Goal: Browse casually: Explore the website without a specific task or goal

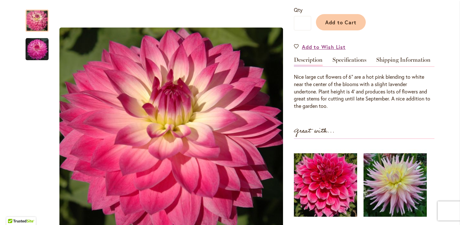
scroll to position [175, 0]
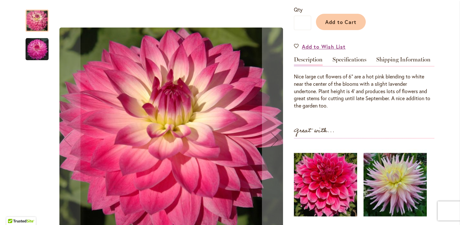
click at [45, 41] on img "MISS DELILAH" at bounding box center [37, 49] width 23 height 23
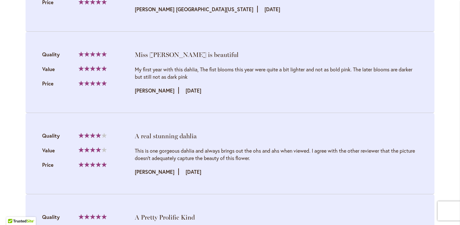
scroll to position [941, 0]
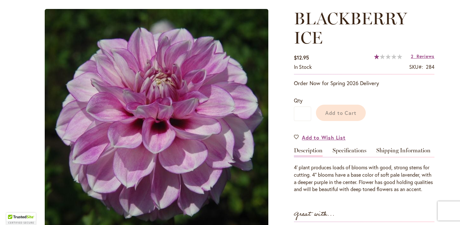
scroll to position [84, 0]
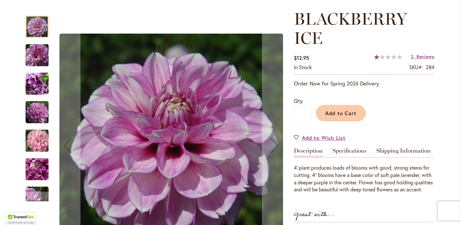
click at [33, 59] on img "BLACKBERRY ICE" at bounding box center [37, 55] width 46 height 31
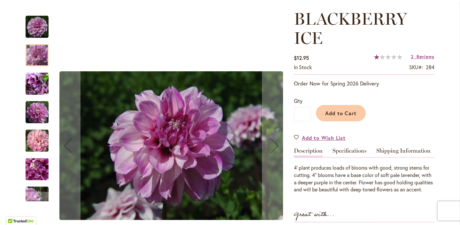
click at [36, 83] on img "BLACKBERRY ICE" at bounding box center [37, 83] width 46 height 35
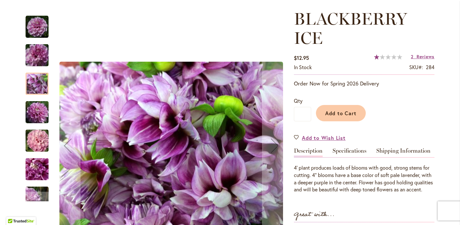
click at [39, 107] on img "BLACKBERRY ICE" at bounding box center [37, 112] width 46 height 31
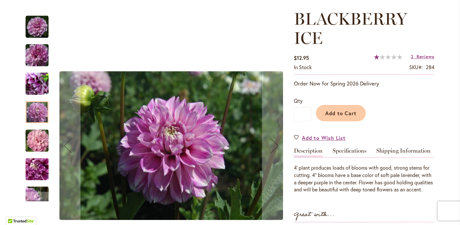
click at [41, 139] on img "BLACKBERRY ICE" at bounding box center [37, 140] width 46 height 31
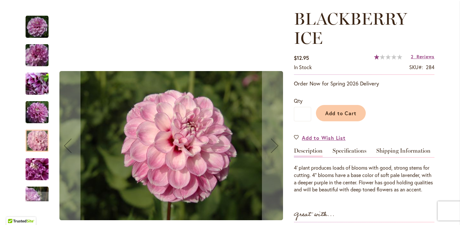
click at [40, 167] on img "BLACKBERRY ICE" at bounding box center [37, 169] width 46 height 31
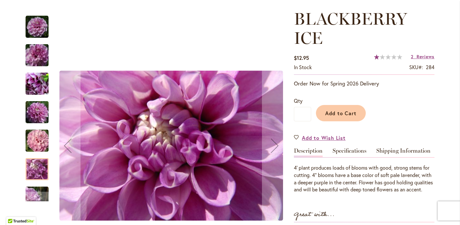
click at [37, 25] on img "BLACKBERRY ICE" at bounding box center [37, 26] width 23 height 23
